Goal: Check status: Check status

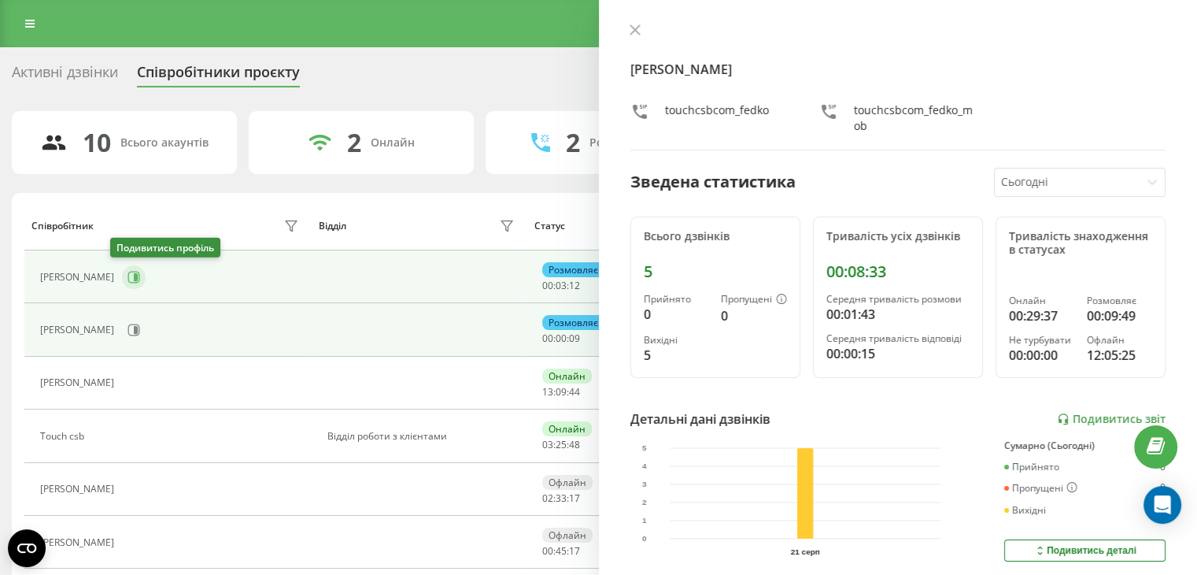
click at [128, 281] on icon at bounding box center [134, 277] width 12 height 12
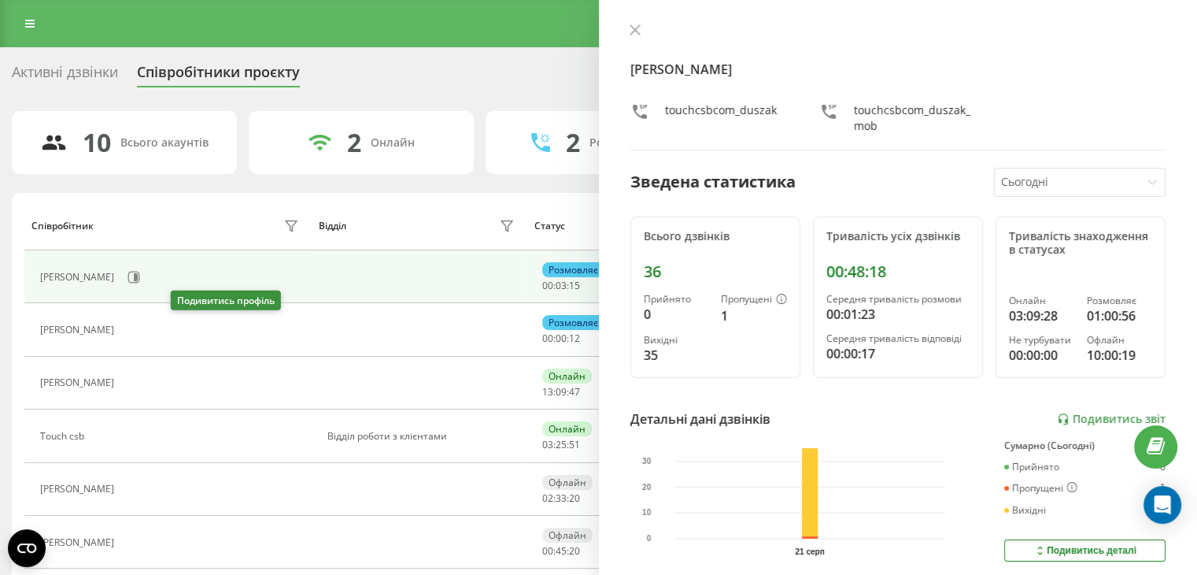
click at [141, 322] on button at bounding box center [131, 331] width 19 height 22
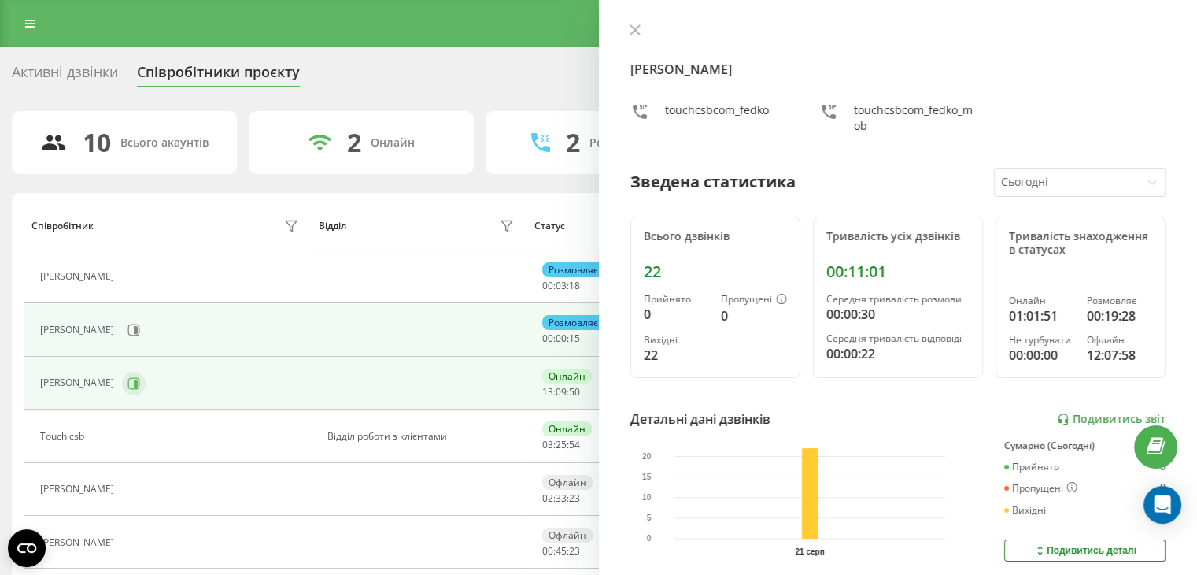
click at [141, 381] on div "[PERSON_NAME]" at bounding box center [171, 383] width 263 height 27
click at [140, 383] on icon at bounding box center [134, 383] width 13 height 13
click at [138, 331] on icon at bounding box center [136, 330] width 4 height 8
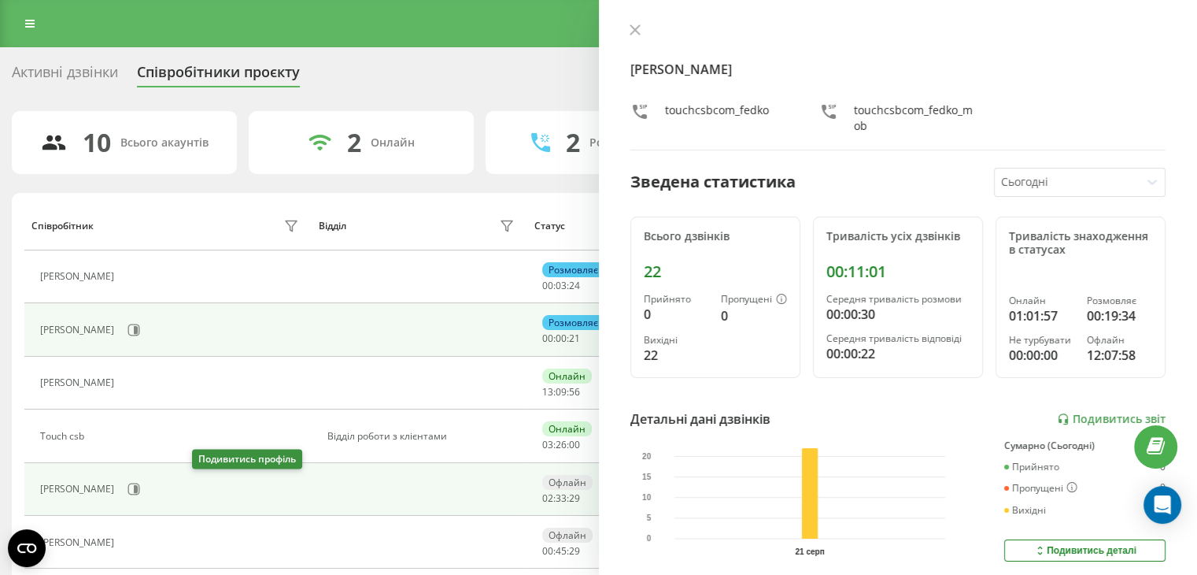
click at [217, 492] on div "[PERSON_NAME]" at bounding box center [171, 489] width 263 height 27
click at [140, 487] on icon at bounding box center [134, 489] width 13 height 13
